Goal: Task Accomplishment & Management: Manage account settings

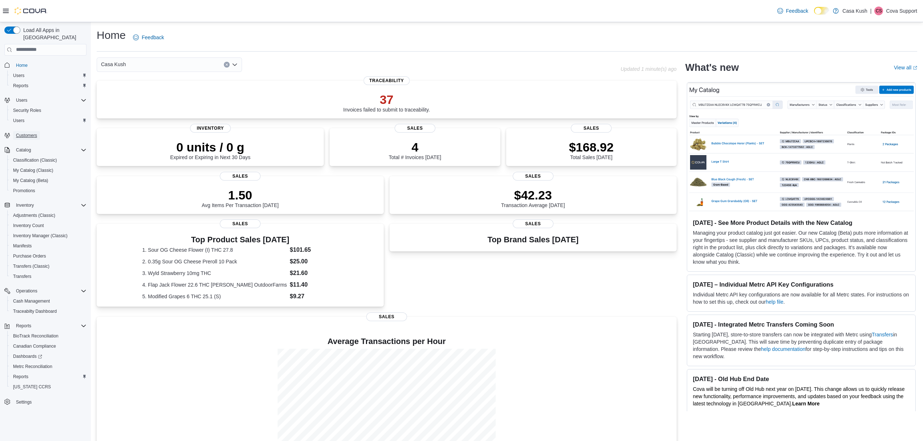
click at [30, 133] on span "Customers" at bounding box center [26, 136] width 21 height 6
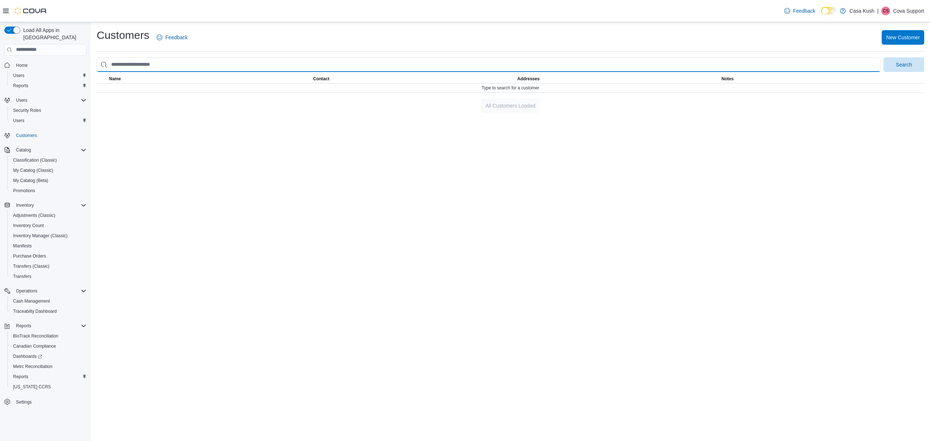
click at [235, 61] on input "search" at bounding box center [489, 64] width 784 height 15
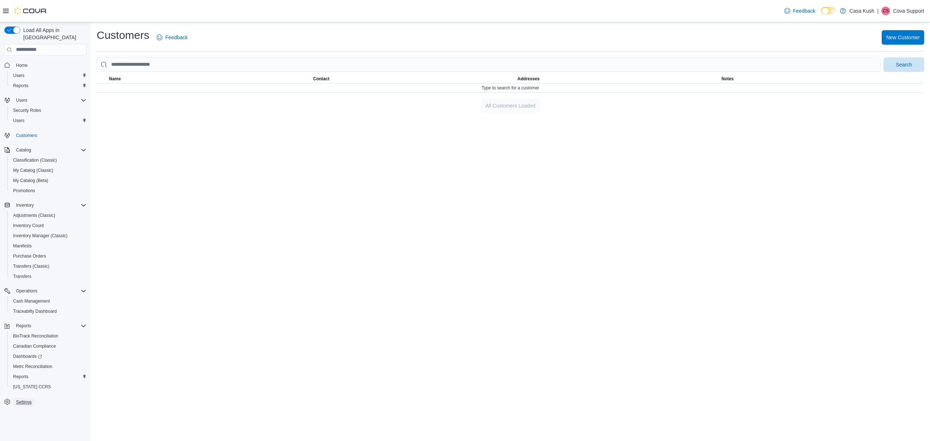
click at [25, 399] on span "Settings" at bounding box center [24, 402] width 16 height 6
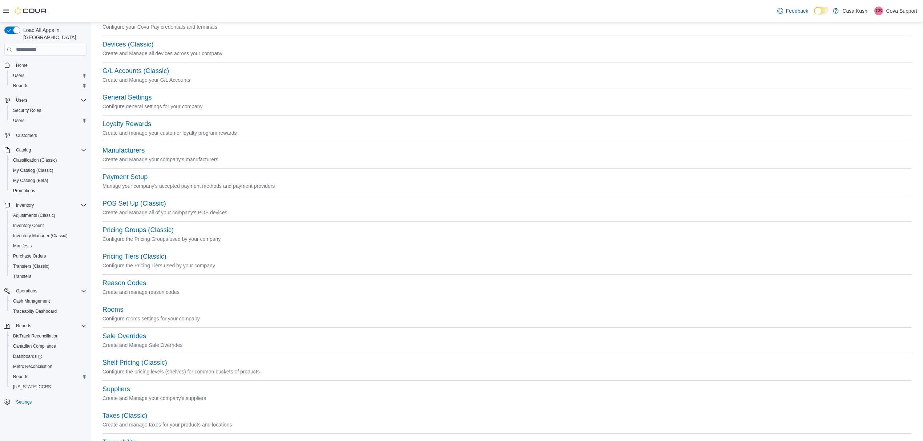
scroll to position [85, 0]
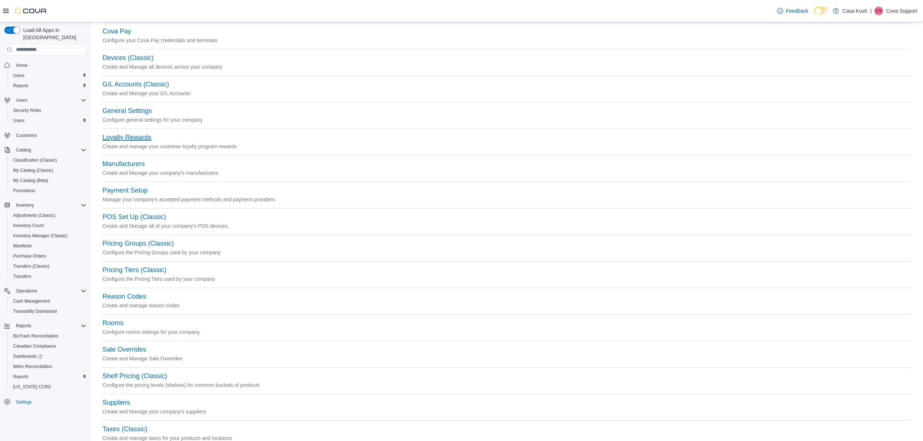
click at [140, 135] on button "Loyalty Rewards" at bounding box center [126, 138] width 49 height 8
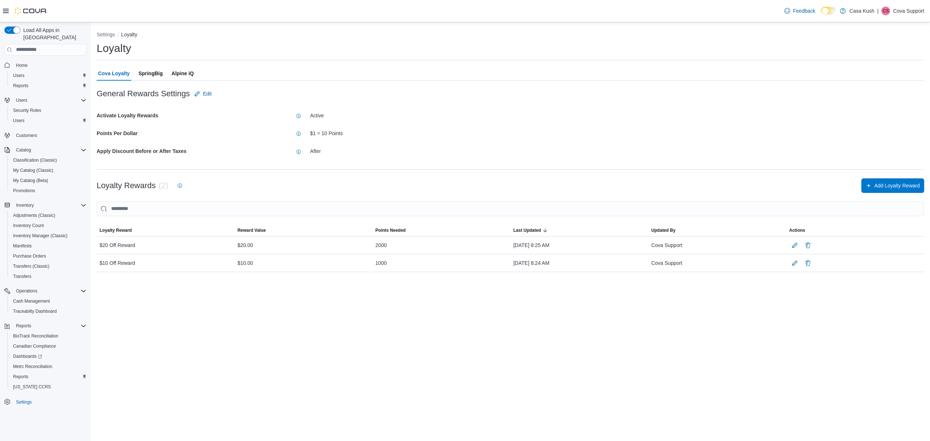
click at [154, 70] on span "SpringBig" at bounding box center [150, 73] width 24 height 15
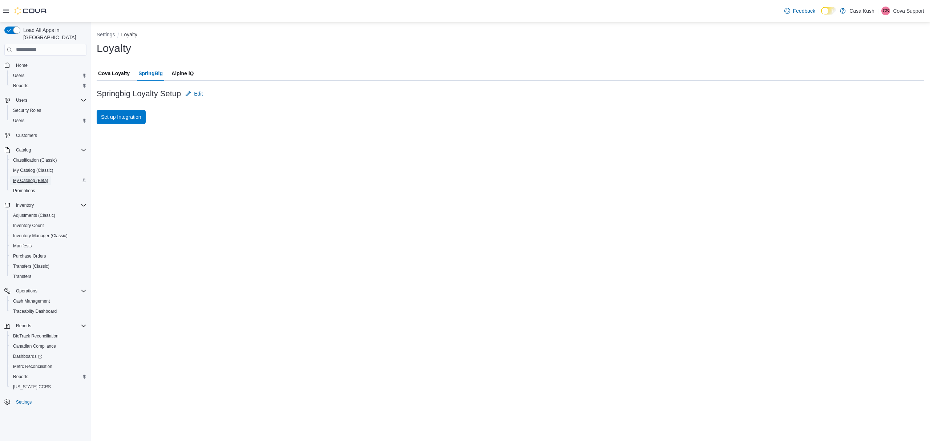
click at [38, 178] on span "My Catalog (Beta)" at bounding box center [30, 181] width 35 height 6
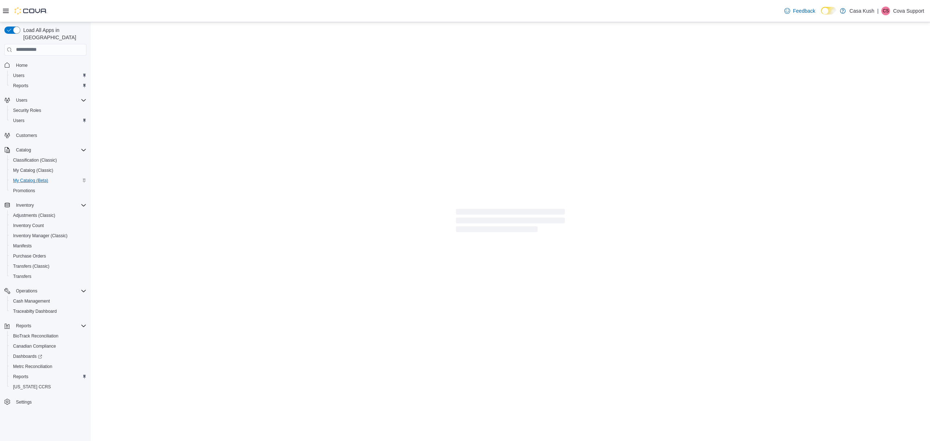
select select "**********"
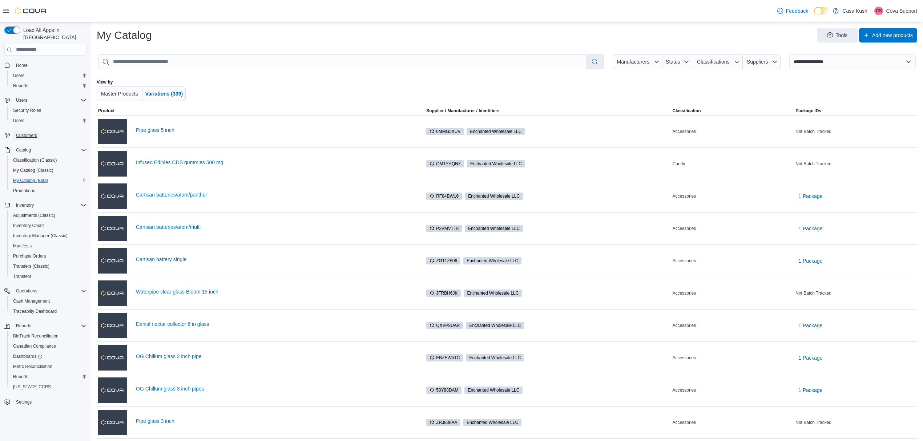
click at [34, 133] on span "Customers" at bounding box center [26, 136] width 21 height 6
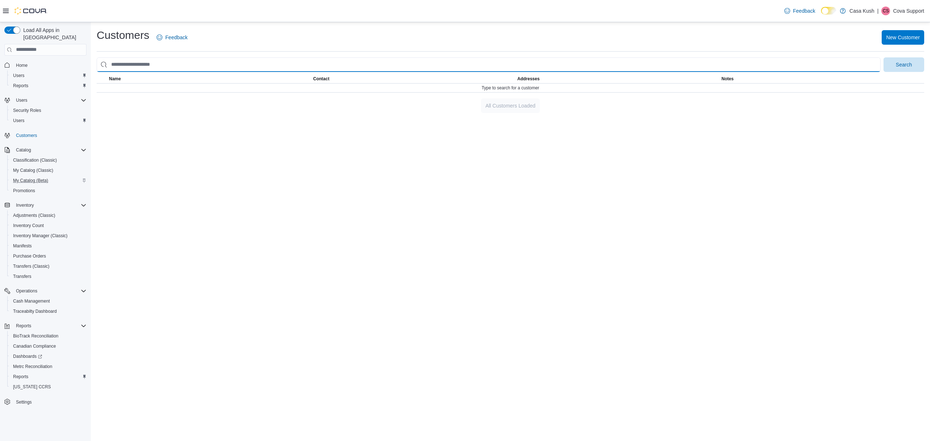
click at [191, 65] on input "search" at bounding box center [489, 64] width 784 height 15
click at [140, 68] on input "search" at bounding box center [489, 64] width 784 height 15
click at [175, 63] on input "search" at bounding box center [489, 64] width 784 height 15
click at [148, 61] on input "search" at bounding box center [489, 64] width 784 height 15
type input "******"
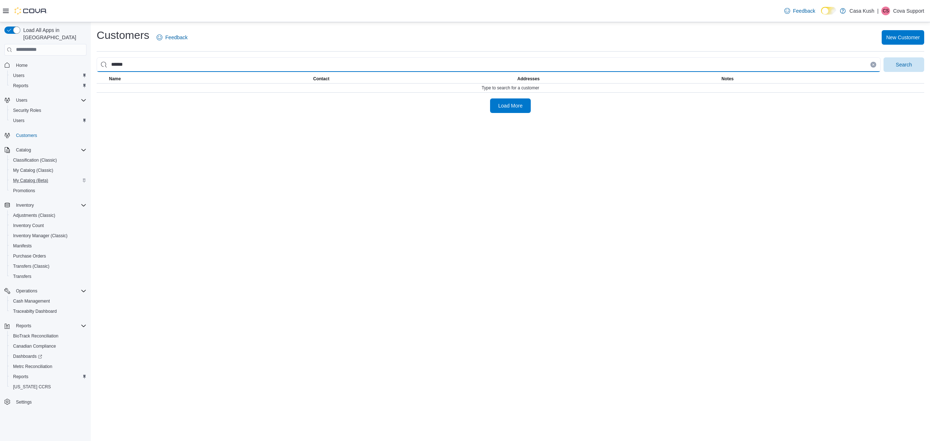
click at [884, 57] on button "Search" at bounding box center [904, 64] width 41 height 15
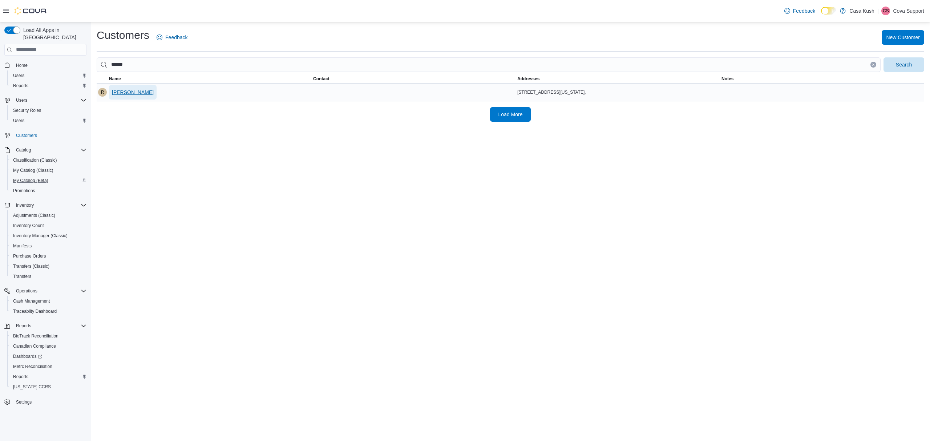
click at [142, 95] on span "Regina Bookless" at bounding box center [133, 92] width 42 height 7
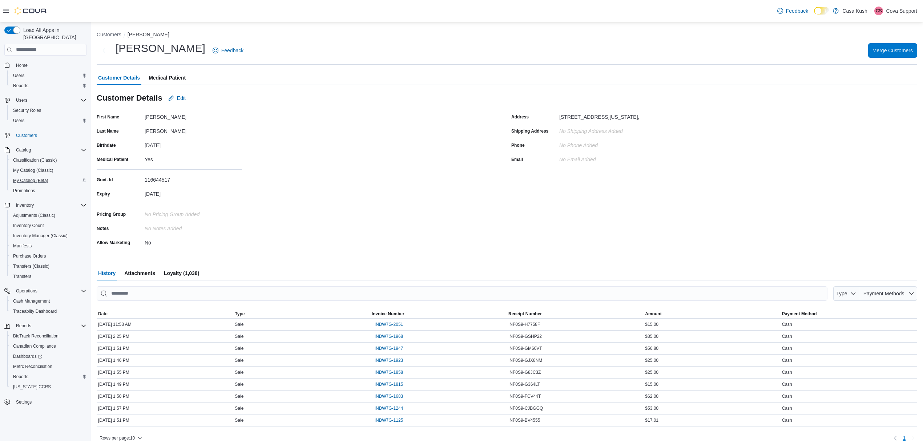
click at [185, 273] on span "Loyalty (1,038)" at bounding box center [181, 273] width 35 height 15
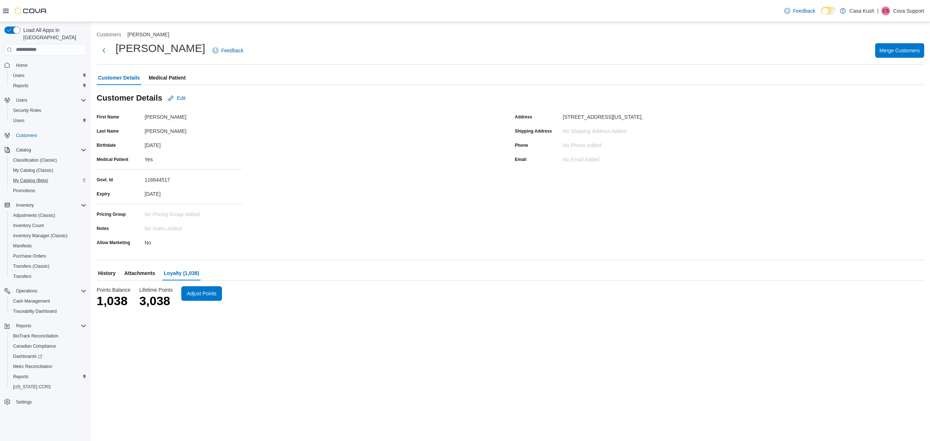
click at [132, 267] on span "Attachments" at bounding box center [139, 273] width 31 height 15
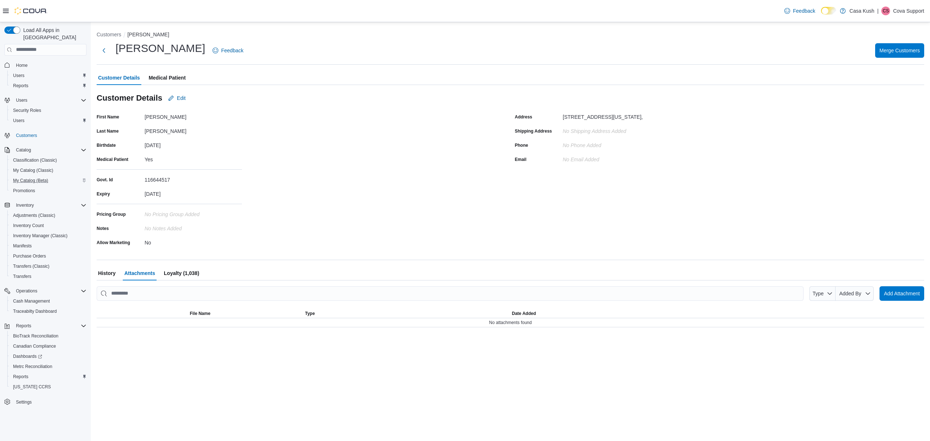
click at [106, 278] on span "History" at bounding box center [106, 273] width 17 height 15
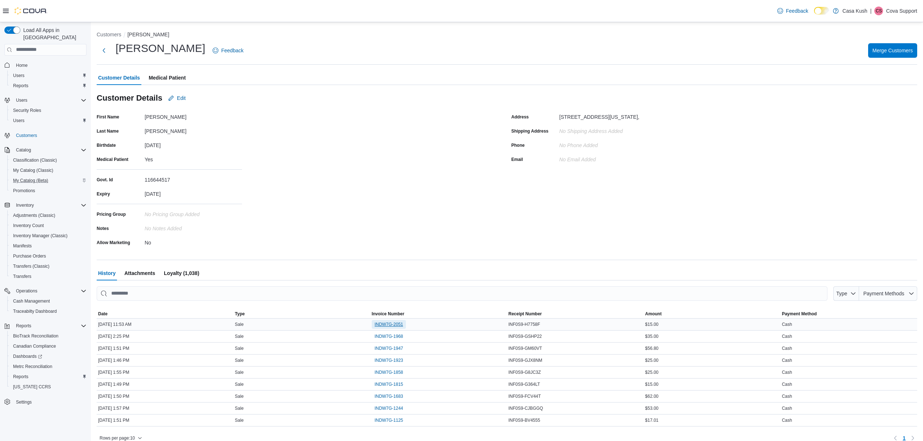
click at [402, 326] on span "INDW7G-2051" at bounding box center [389, 325] width 29 height 6
click at [179, 269] on span "Loyalty (1,038)" at bounding box center [181, 273] width 35 height 15
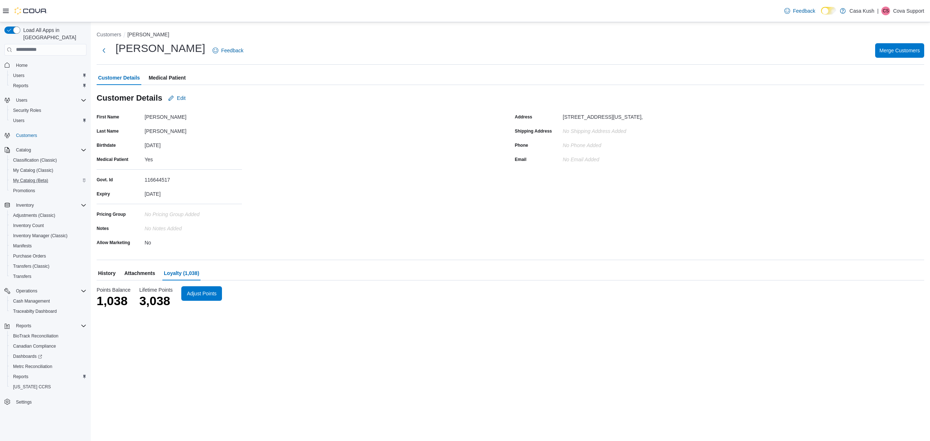
click at [104, 273] on span "History" at bounding box center [106, 273] width 17 height 15
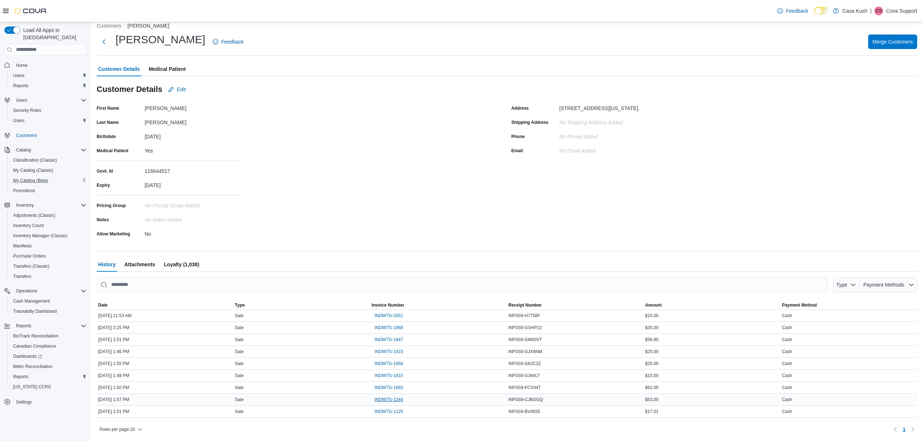
scroll to position [9, 0]
click at [181, 265] on span "Loyalty (1,038)" at bounding box center [181, 264] width 35 height 15
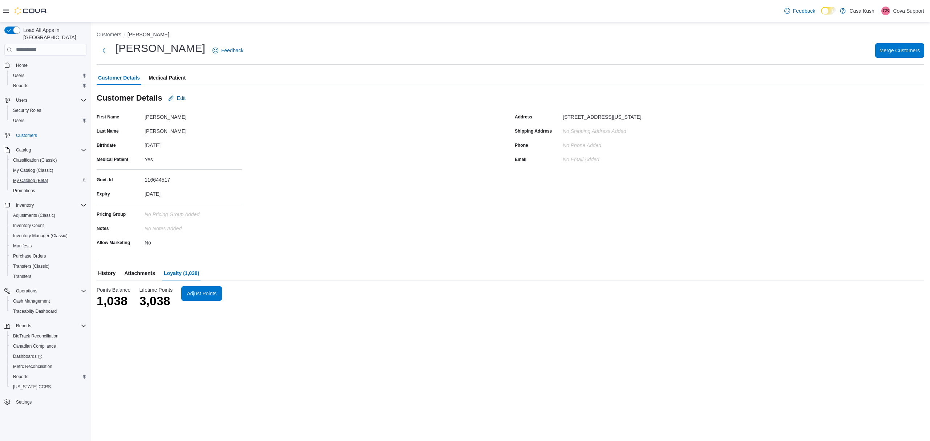
click at [110, 270] on span "History" at bounding box center [106, 273] width 17 height 15
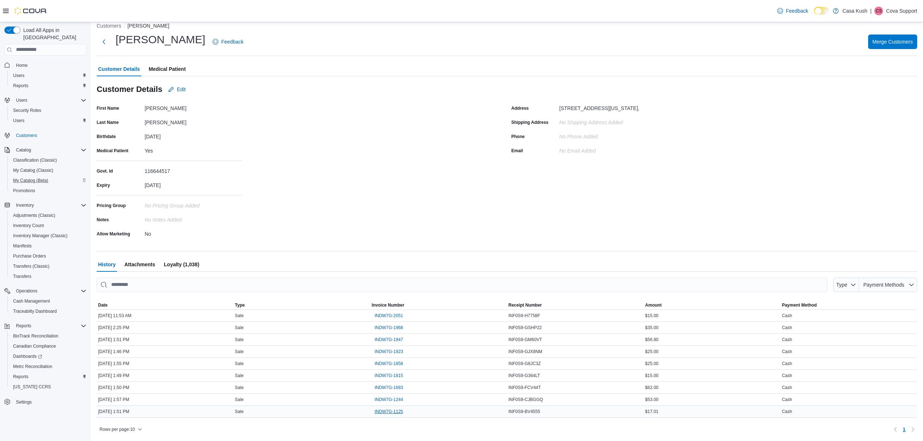
scroll to position [9, 0]
click at [399, 409] on span "INDW7G-1125" at bounding box center [389, 412] width 29 height 6
click at [384, 403] on span "INDW7G-1244" at bounding box center [389, 399] width 29 height 9
click at [395, 390] on span "INDW7G-1683" at bounding box center [389, 388] width 29 height 6
click at [397, 374] on span "INDW7G-1815" at bounding box center [389, 376] width 29 height 6
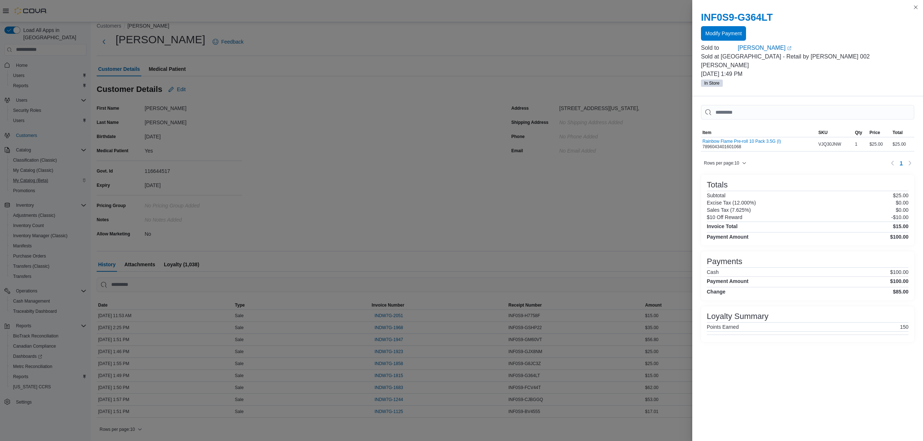
drag, startPoint x: 761, startPoint y: 66, endPoint x: 694, endPoint y: 67, distance: 66.9
click at [694, 67] on div "INF0S9-G364LT Modify Payment Sold to Regina Bookless (opens in a new tab or win…" at bounding box center [807, 49] width 231 height 93
copy p "July 11, 2025 1:49 PM"
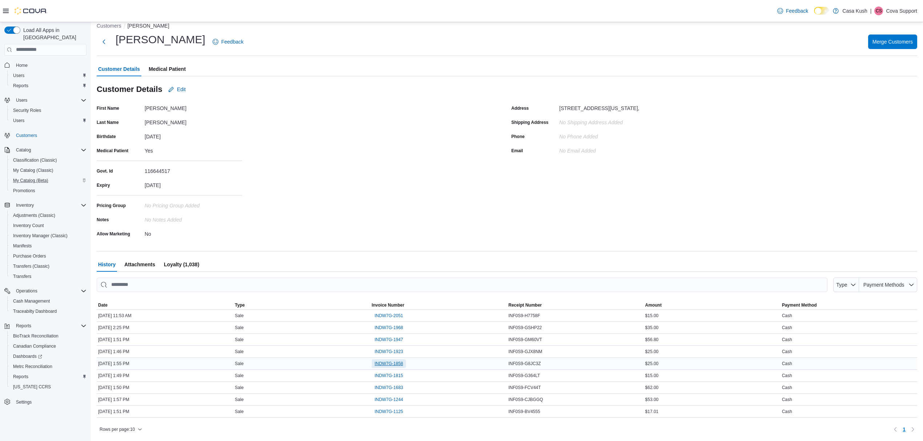
click at [399, 361] on span "INDW7G-1858" at bounding box center [389, 364] width 29 height 6
click at [386, 352] on span "INDW7G-1923" at bounding box center [389, 352] width 29 height 6
click at [391, 336] on span "INDW7G-1947" at bounding box center [389, 339] width 29 height 9
click at [393, 326] on span "INDW7G-1968" at bounding box center [389, 328] width 29 height 6
click at [395, 313] on span "INDW7G-2051" at bounding box center [389, 316] width 29 height 6
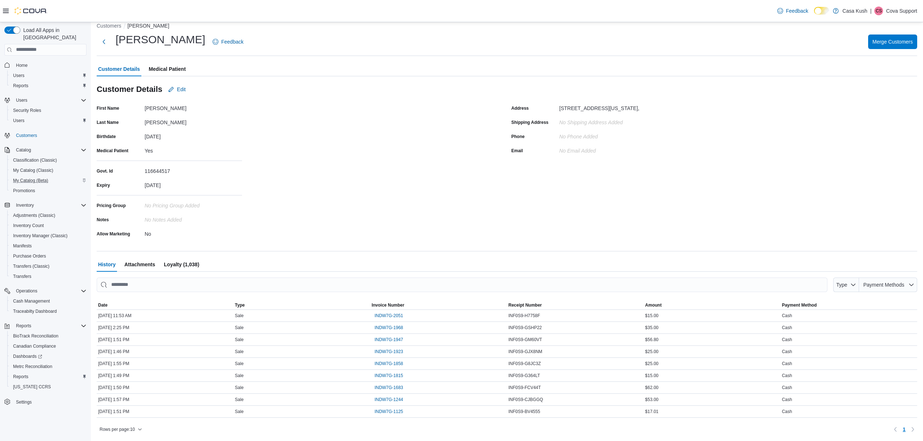
click at [176, 263] on span "Loyalty (1,038)" at bounding box center [181, 264] width 35 height 15
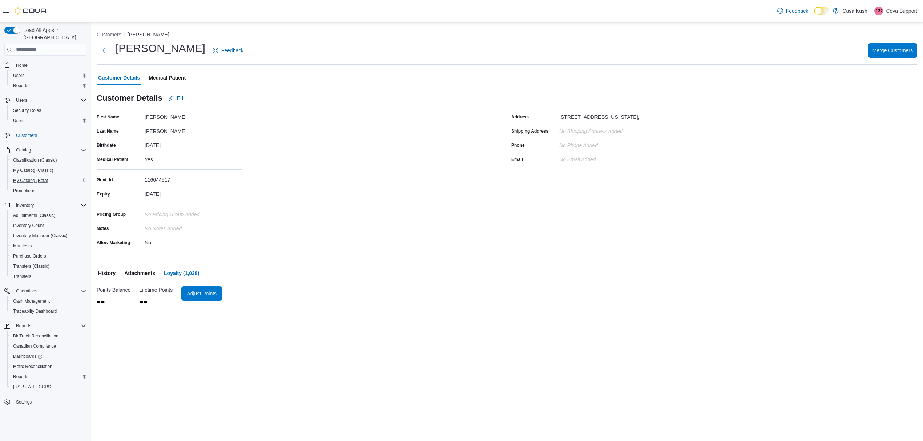
scroll to position [0, 0]
click at [105, 273] on span "History" at bounding box center [106, 273] width 17 height 15
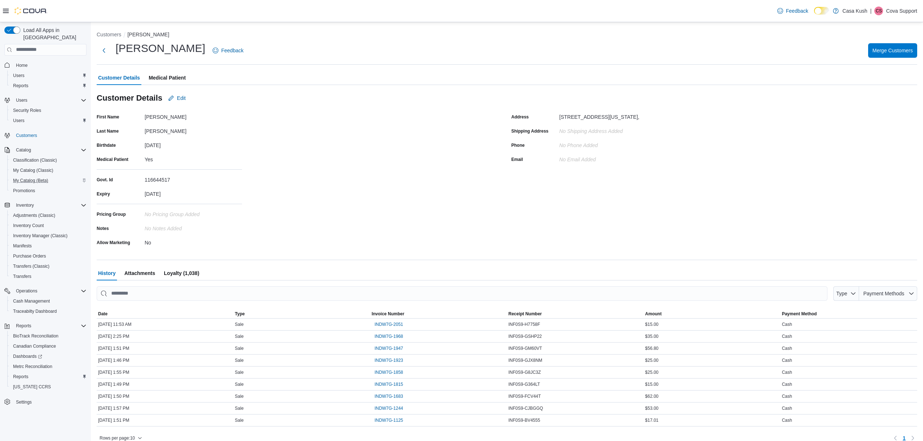
click at [196, 272] on span "Loyalty (1,038)" at bounding box center [181, 273] width 35 height 15
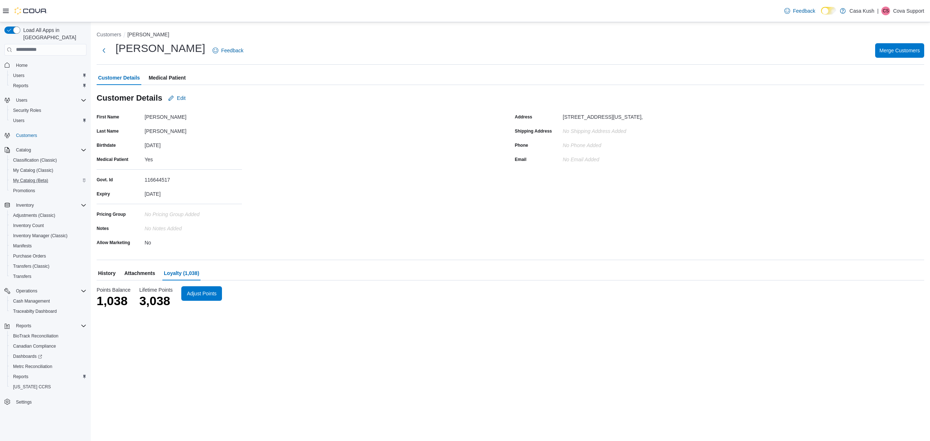
click at [133, 273] on span "Attachments" at bounding box center [139, 273] width 31 height 15
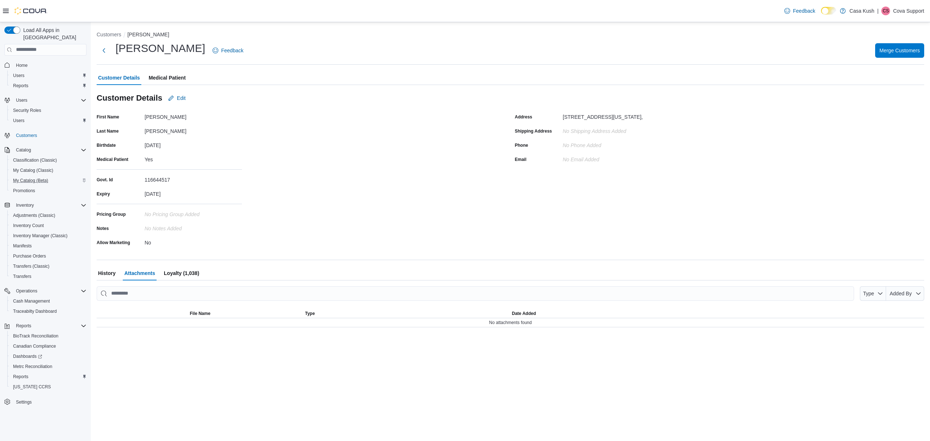
click at [113, 271] on span "History" at bounding box center [106, 273] width 17 height 15
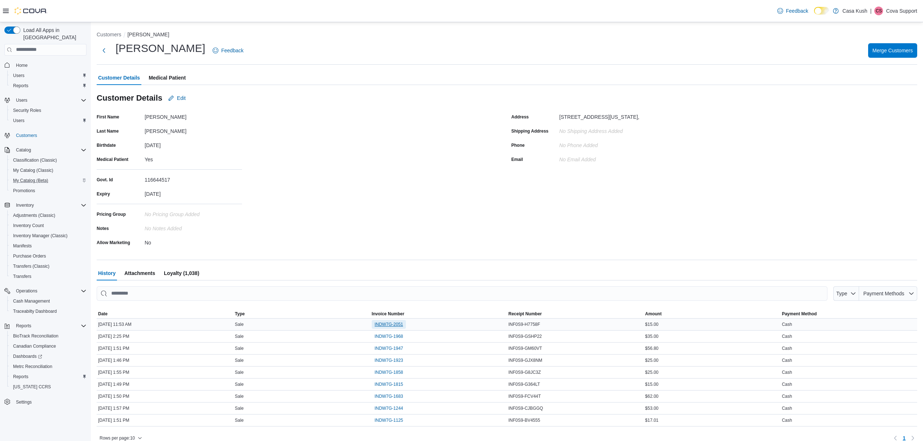
click at [391, 327] on span "INDW7G-2051" at bounding box center [389, 325] width 29 height 6
click at [393, 422] on span "INDW7G-1125" at bounding box center [389, 421] width 29 height 6
click at [387, 326] on span "INDW7G-2051" at bounding box center [389, 325] width 29 height 6
click at [175, 269] on span "Loyalty (1,038)" at bounding box center [181, 273] width 35 height 15
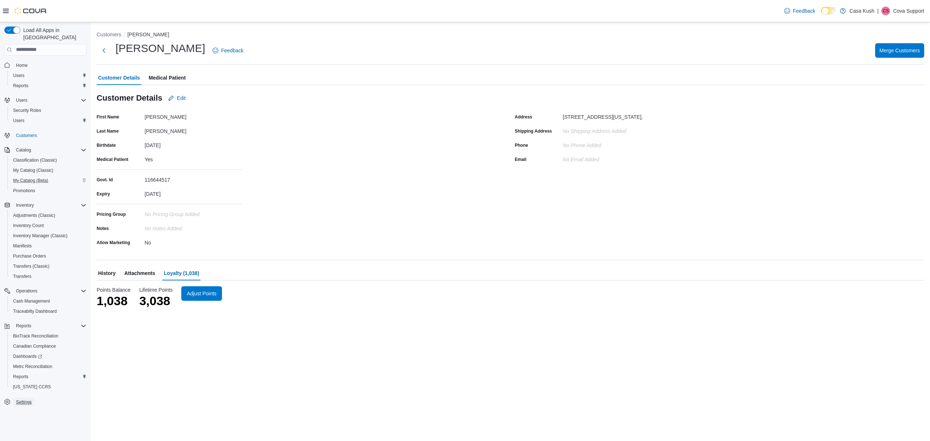
click at [29, 399] on span "Settings" at bounding box center [24, 402] width 16 height 6
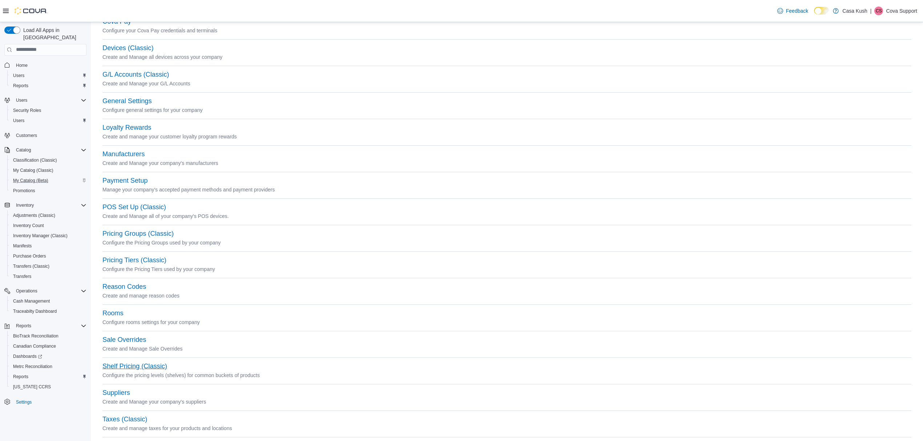
scroll to position [133, 0]
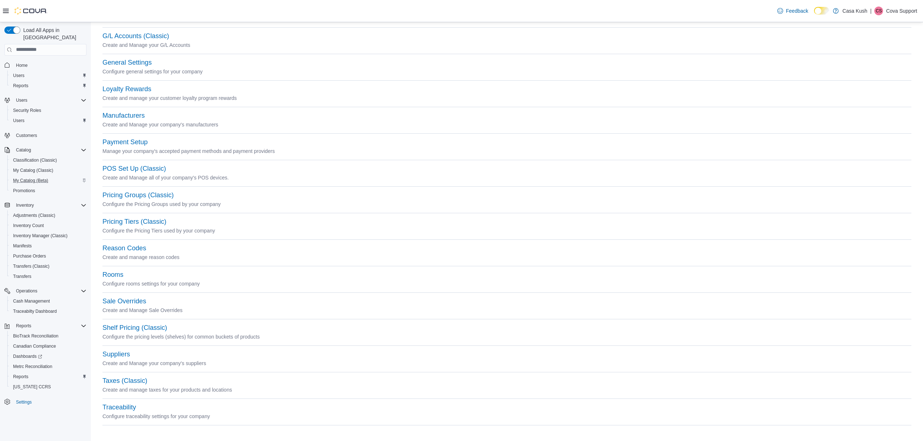
click at [127, 244] on div "Reason Codes" at bounding box center [506, 248] width 809 height 9
click at [127, 249] on button "Reason Codes" at bounding box center [124, 249] width 44 height 8
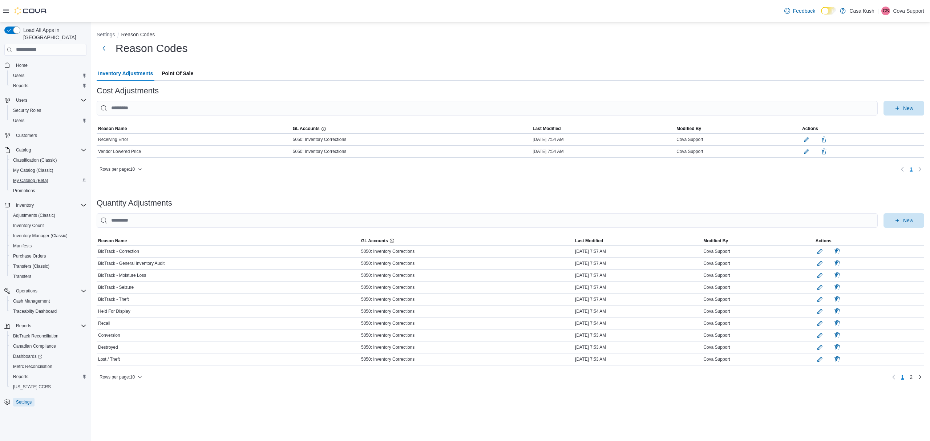
click at [19, 399] on span "Settings" at bounding box center [24, 402] width 16 height 6
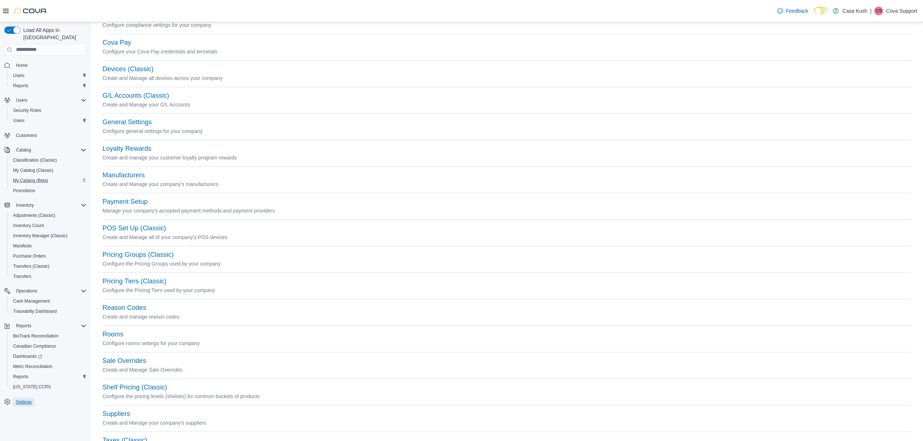
scroll to position [133, 0]
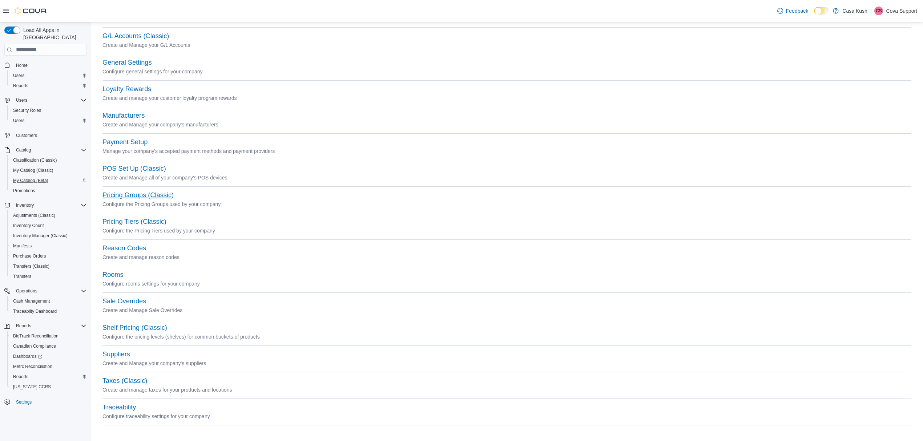
click at [148, 192] on button "Pricing Groups (Classic)" at bounding box center [137, 196] width 71 height 8
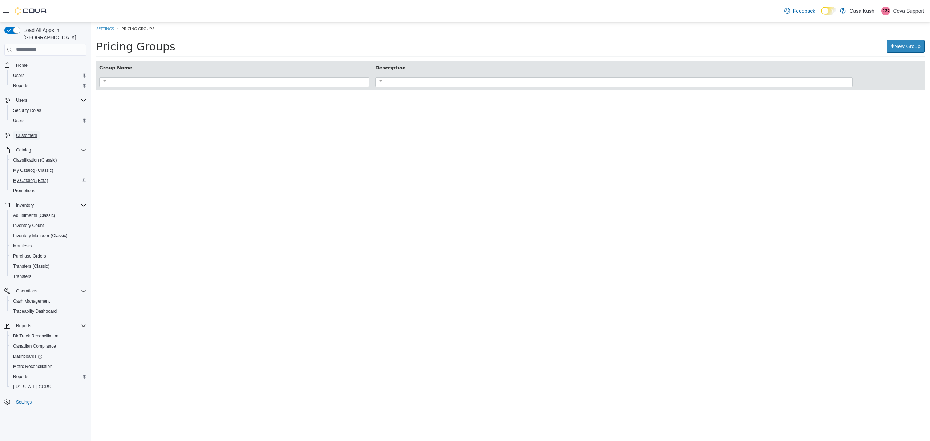
click at [26, 133] on span "Customers" at bounding box center [26, 136] width 21 height 6
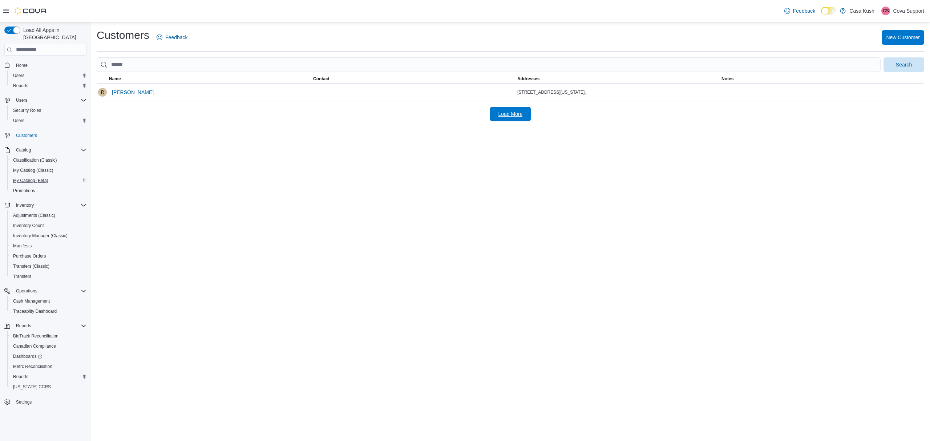
click at [522, 111] on span "Load More" at bounding box center [511, 113] width 24 height 7
click at [27, 399] on span "Settings" at bounding box center [24, 402] width 16 height 6
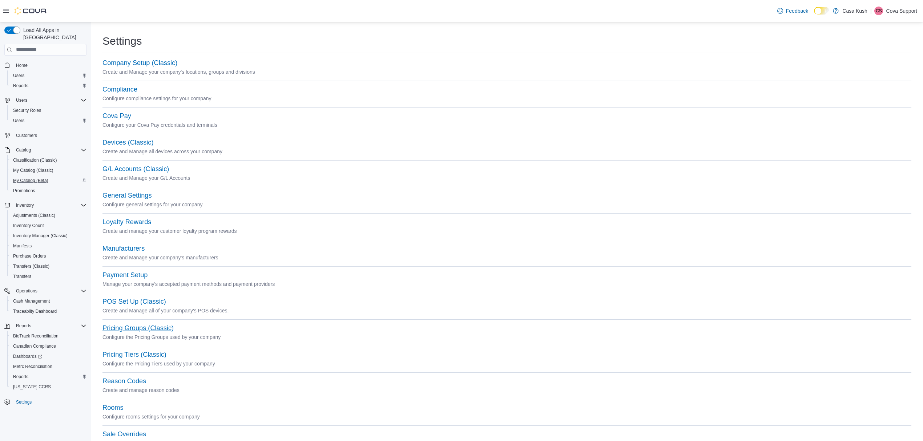
click at [131, 331] on button "Pricing Groups (Classic)" at bounding box center [137, 329] width 71 height 8
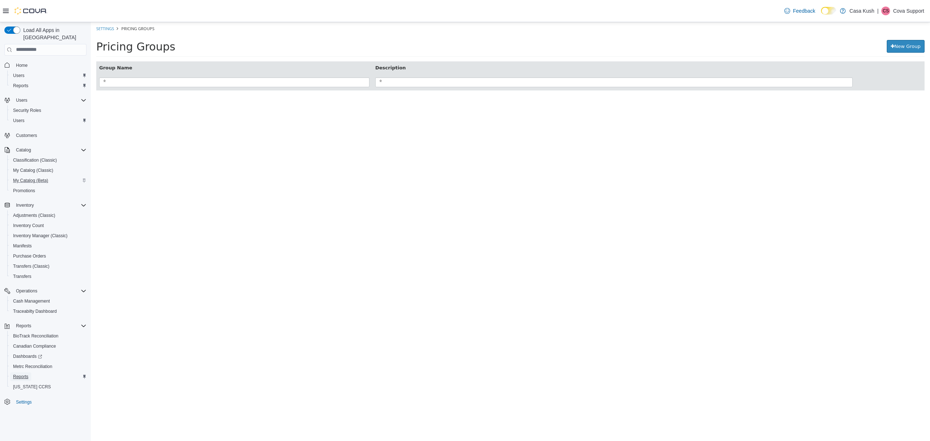
click at [28, 372] on span "Reports" at bounding box center [20, 376] width 15 height 9
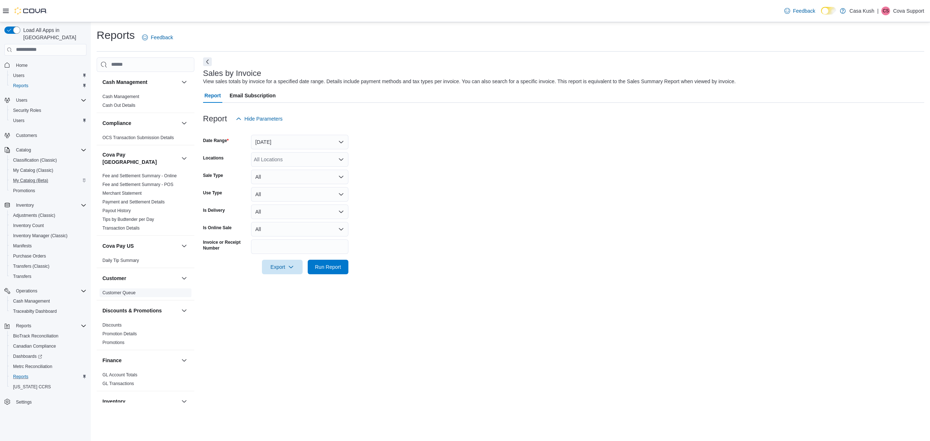
click at [118, 290] on link "Customer Queue" at bounding box center [118, 292] width 33 height 5
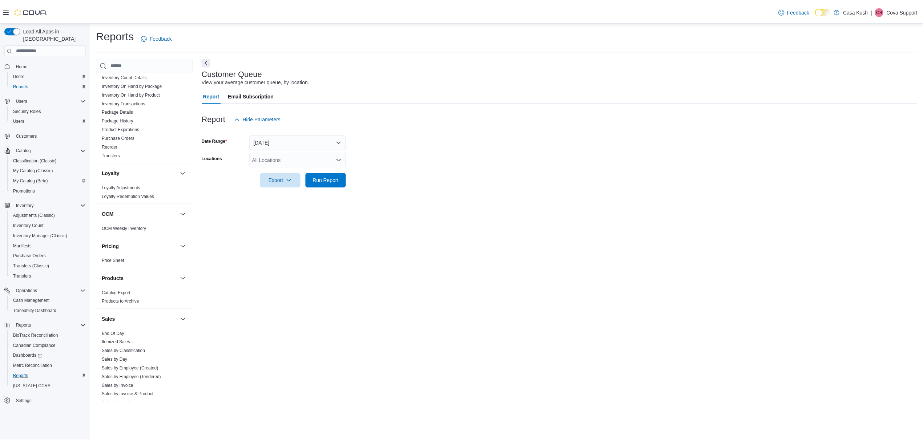
scroll to position [291, 0]
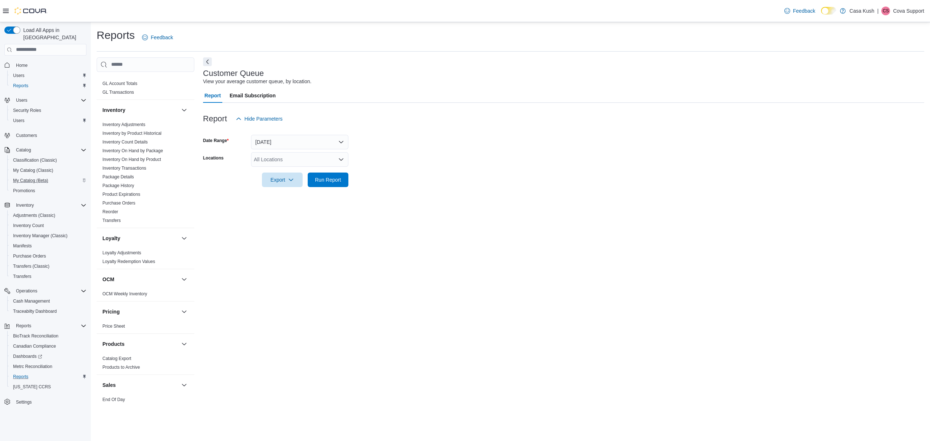
click at [306, 158] on div "All Locations" at bounding box center [299, 159] width 97 height 15
click at [304, 183] on span "Casa Kush - Retail" at bounding box center [288, 182] width 43 height 7
click at [427, 113] on div "Report Hide Parameters" at bounding box center [563, 119] width 721 height 15
click at [339, 140] on button "Yesterday" at bounding box center [299, 142] width 97 height 15
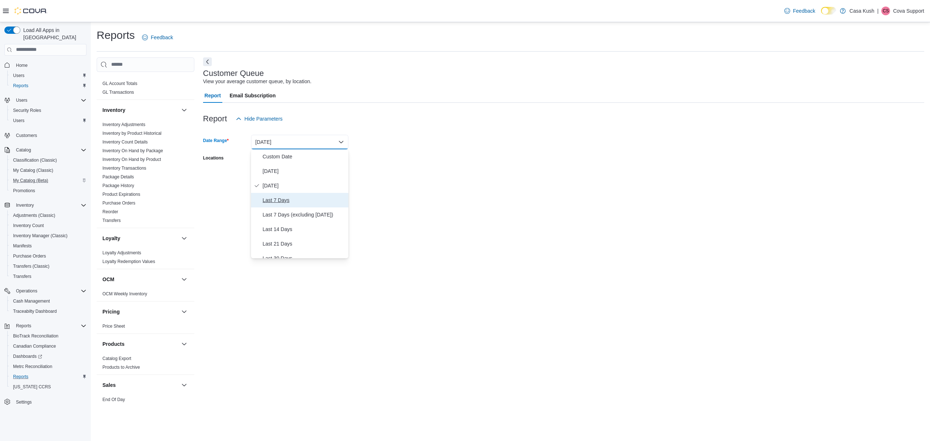
click at [277, 203] on span "Last 7 Days" at bounding box center [304, 200] width 83 height 9
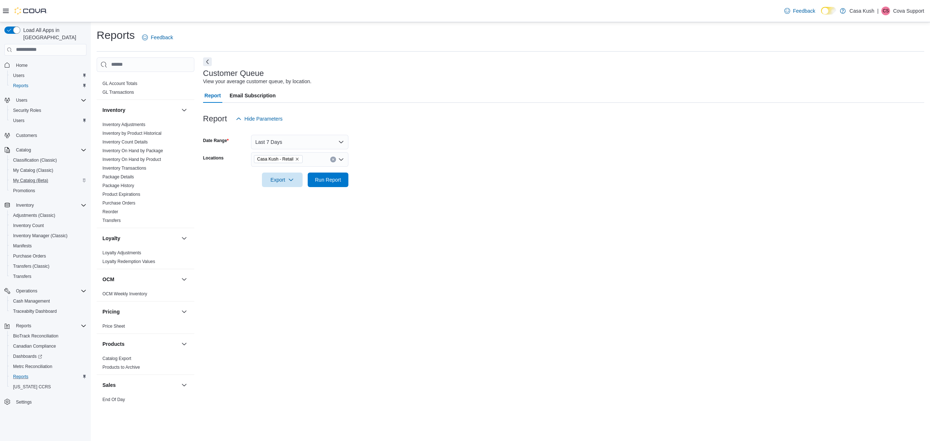
click at [409, 185] on form "Date Range Last 7 Days Locations Casa Kush - Retail Export Run Report" at bounding box center [563, 156] width 721 height 61
click at [327, 176] on span "Run Report" at bounding box center [328, 179] width 32 height 15
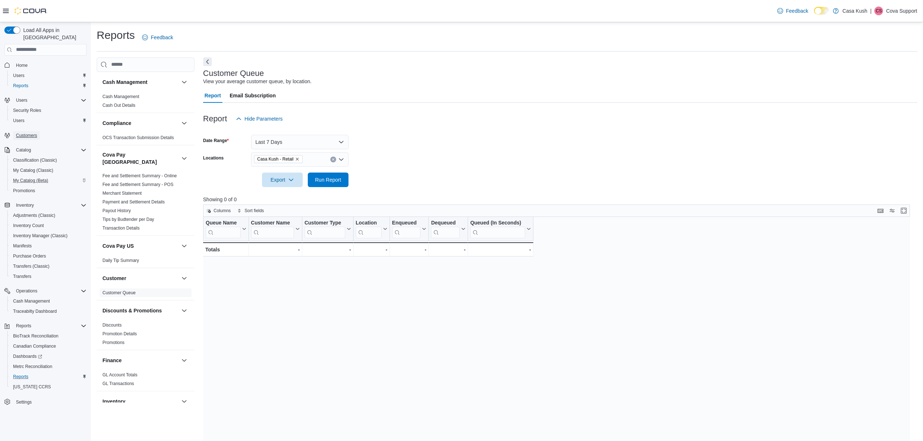
click at [27, 133] on span "Customers" at bounding box center [26, 136] width 21 height 6
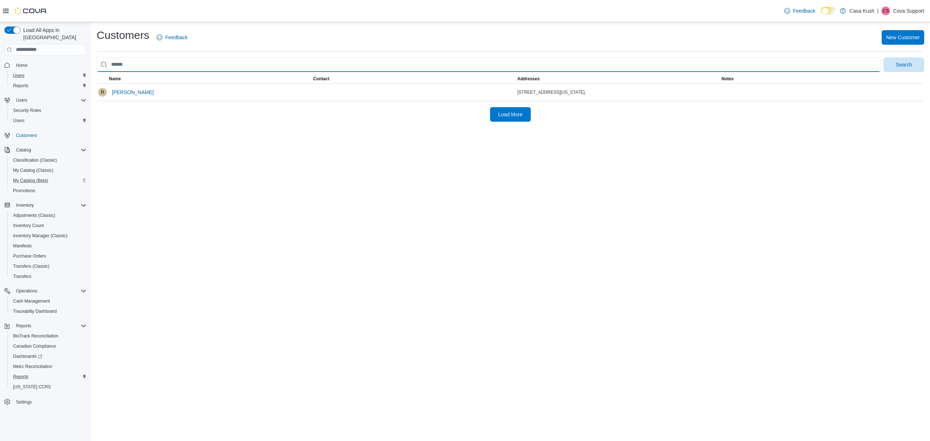
drag, startPoint x: 137, startPoint y: 64, endPoint x: 38, endPoint y: 65, distance: 98.8
click at [53, 64] on div "Load All Apps in New Hub Home Users Reports Users Security Roles Users Customer…" at bounding box center [465, 231] width 930 height 419
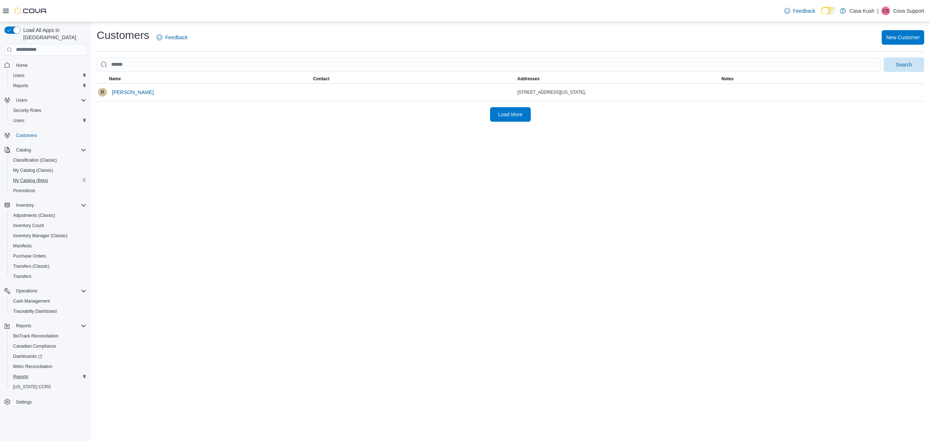
click at [254, 47] on div "Customers Feedback New Customer" at bounding box center [511, 40] width 828 height 24
click at [922, 7] on p "Cova Support" at bounding box center [908, 11] width 31 height 9
click at [884, 73] on span "Sign Out" at bounding box center [878, 73] width 20 height 7
